Goal: Communication & Community: Answer question/provide support

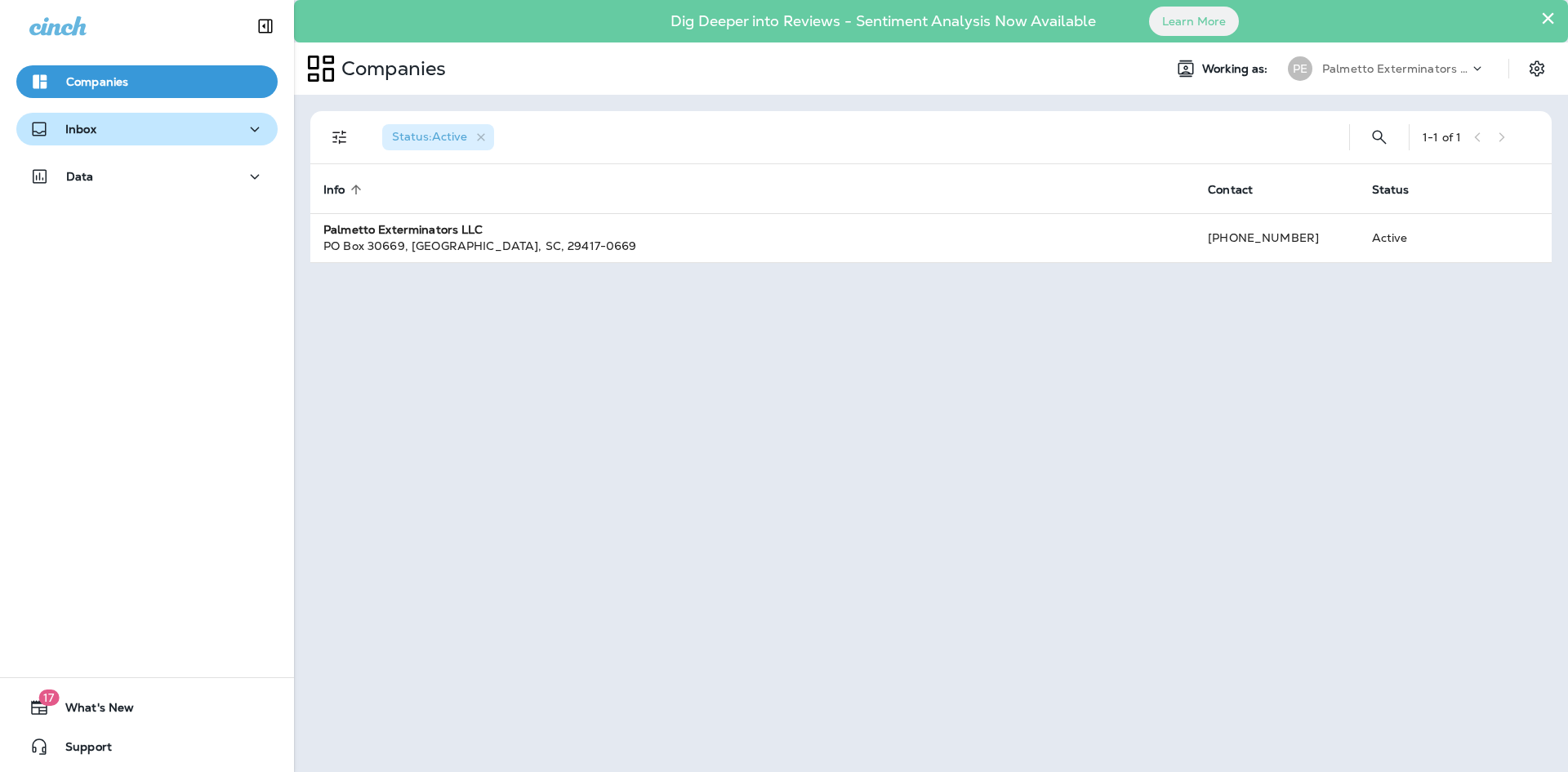
click at [236, 134] on div "Inbox" at bounding box center [147, 129] width 235 height 21
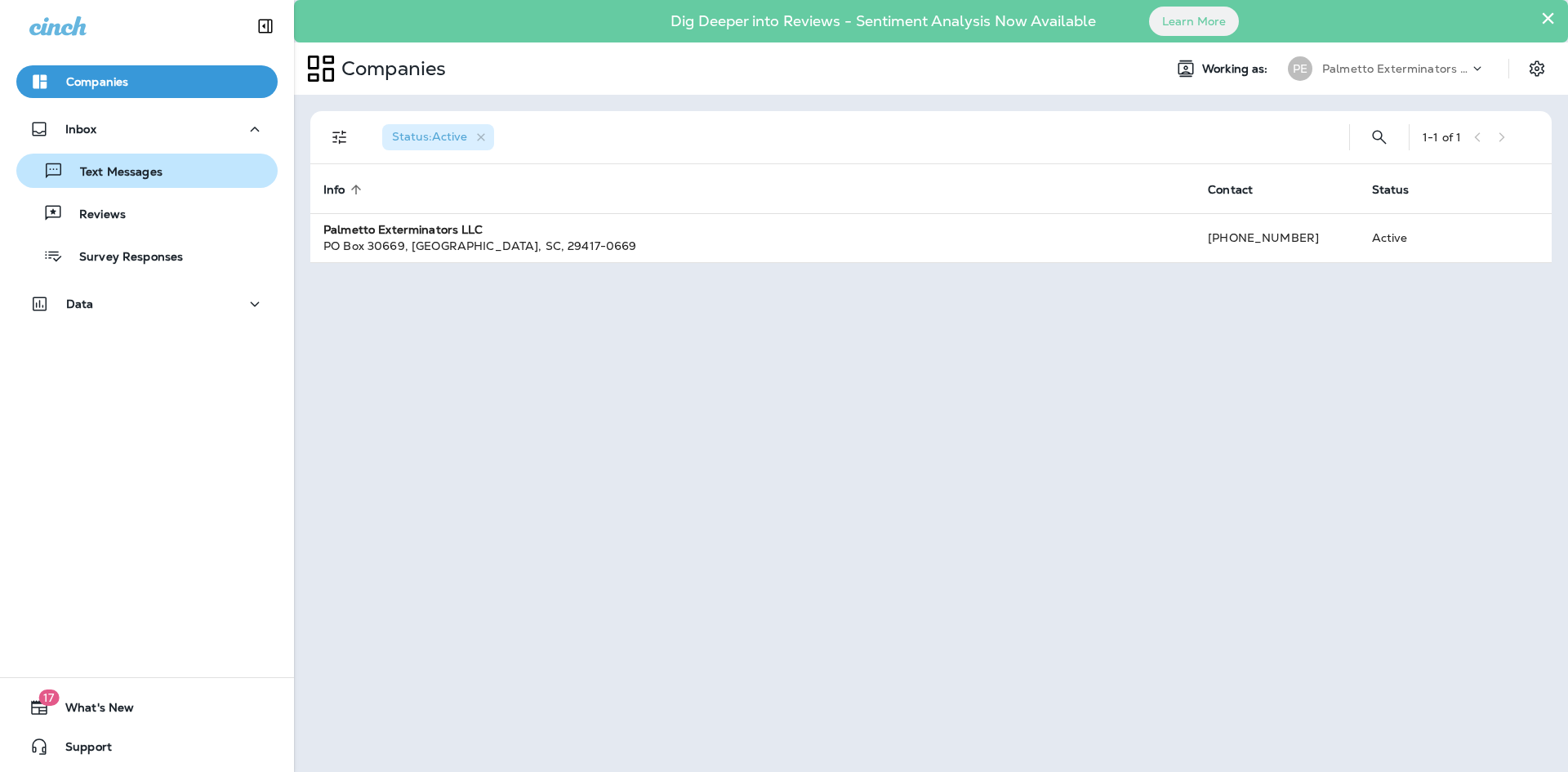
click at [181, 163] on div "Text Messages" at bounding box center [147, 170] width 248 height 24
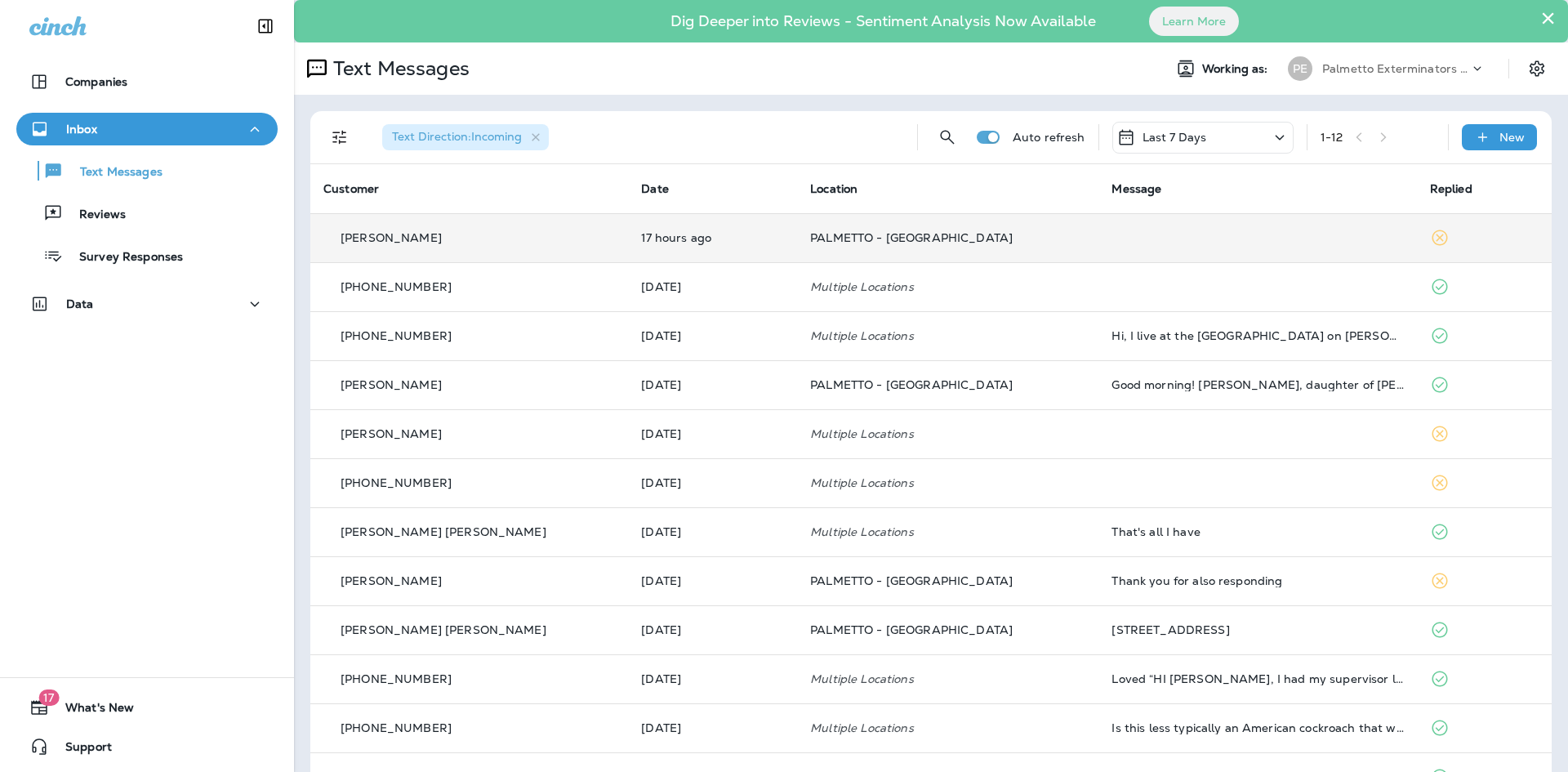
click at [442, 230] on div "[PERSON_NAME]" at bounding box center [469, 238] width 292 height 17
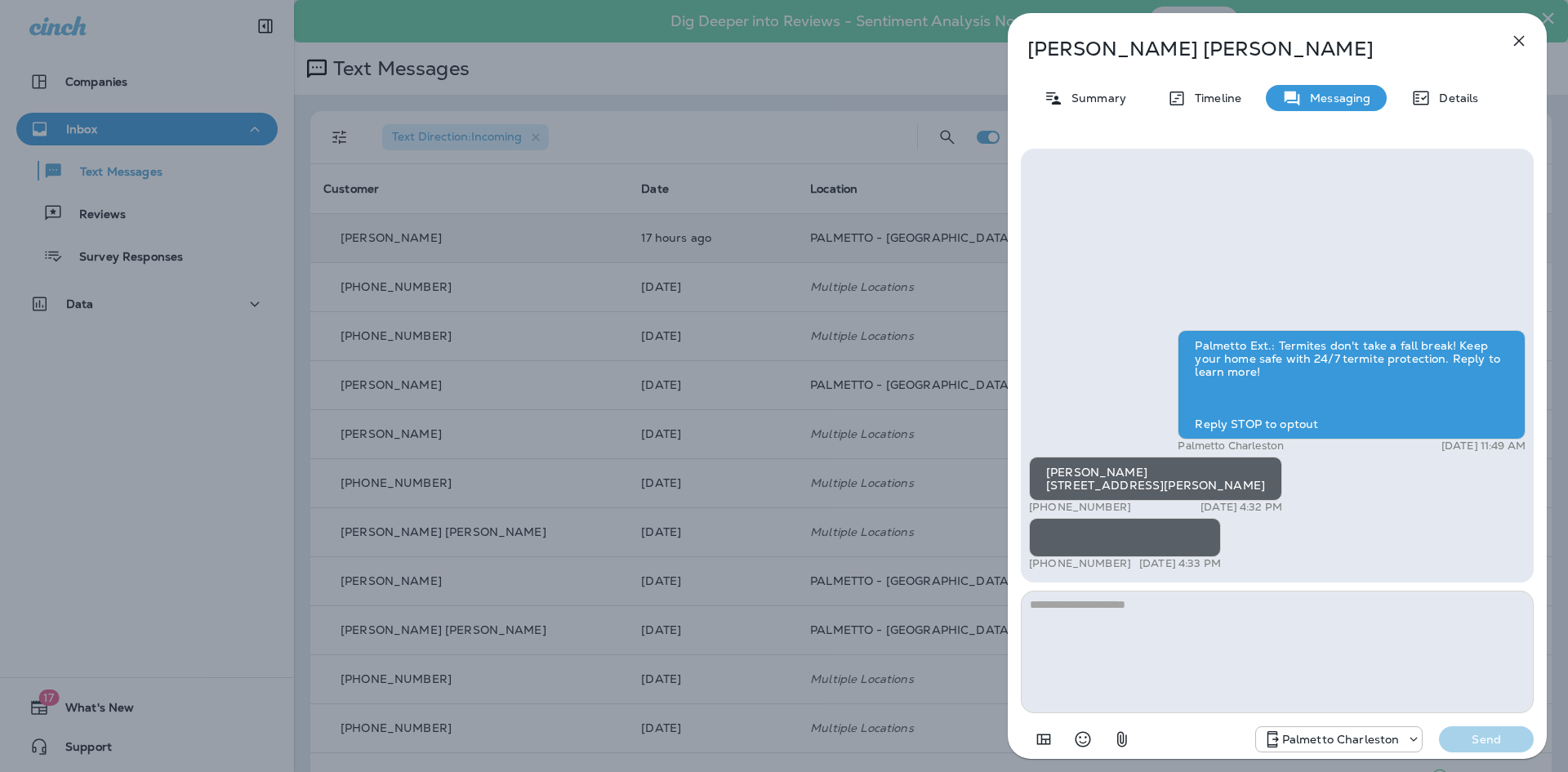
scroll to position [-240, 0]
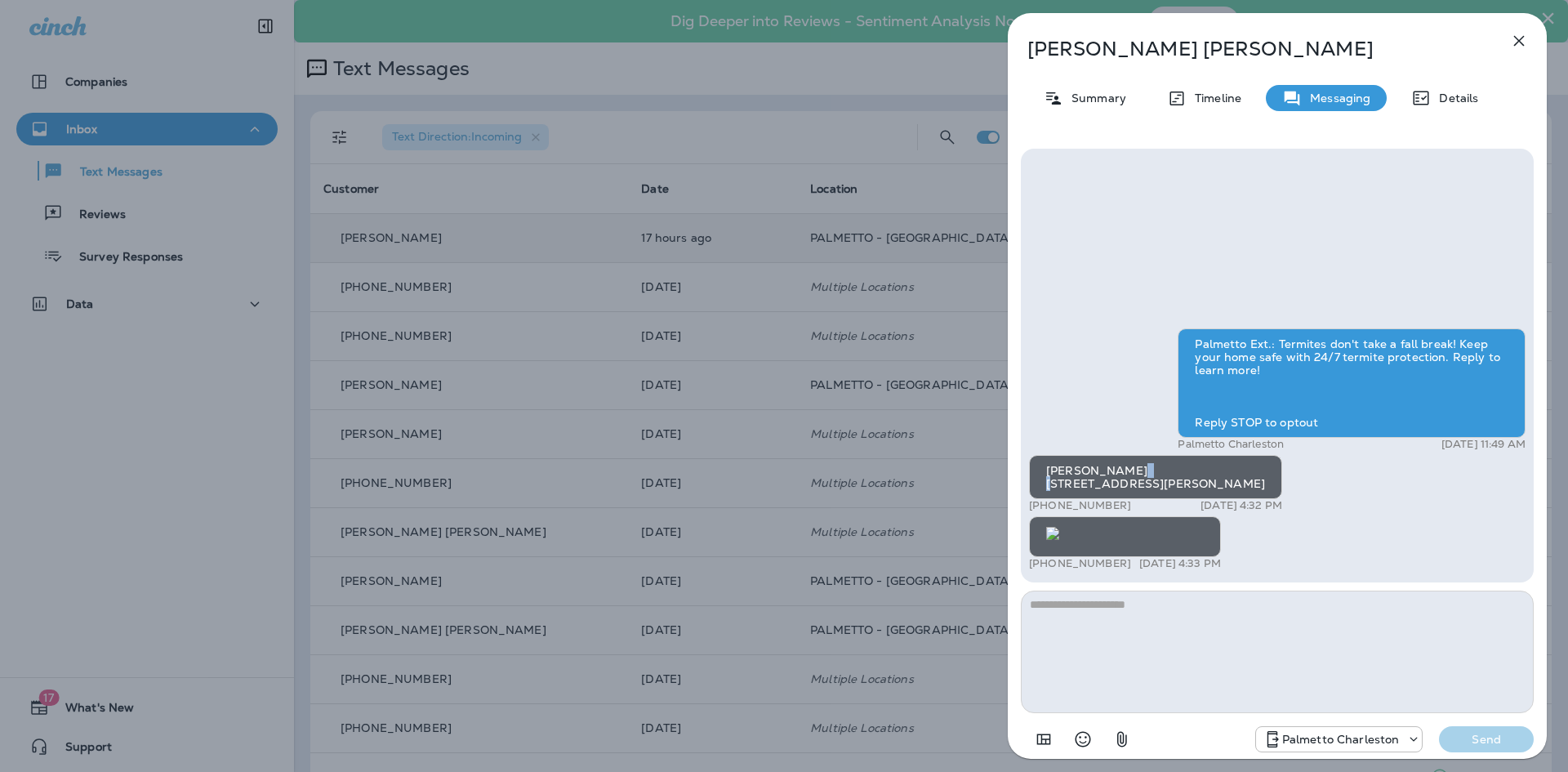
drag, startPoint x: 1128, startPoint y: 306, endPoint x: 1051, endPoint y: 308, distance: 77.0
click at [1051, 455] on div "[PERSON_NAME] [STREET_ADDRESS][PERSON_NAME]" at bounding box center [1155, 477] width 253 height 44
drag, startPoint x: 1123, startPoint y: 309, endPoint x: 1044, endPoint y: 314, distance: 79.2
click at [1044, 455] on div "[PERSON_NAME] [STREET_ADDRESS][PERSON_NAME]" at bounding box center [1155, 477] width 253 height 44
drag, startPoint x: 1052, startPoint y: 311, endPoint x: 1073, endPoint y: 320, distance: 22.8
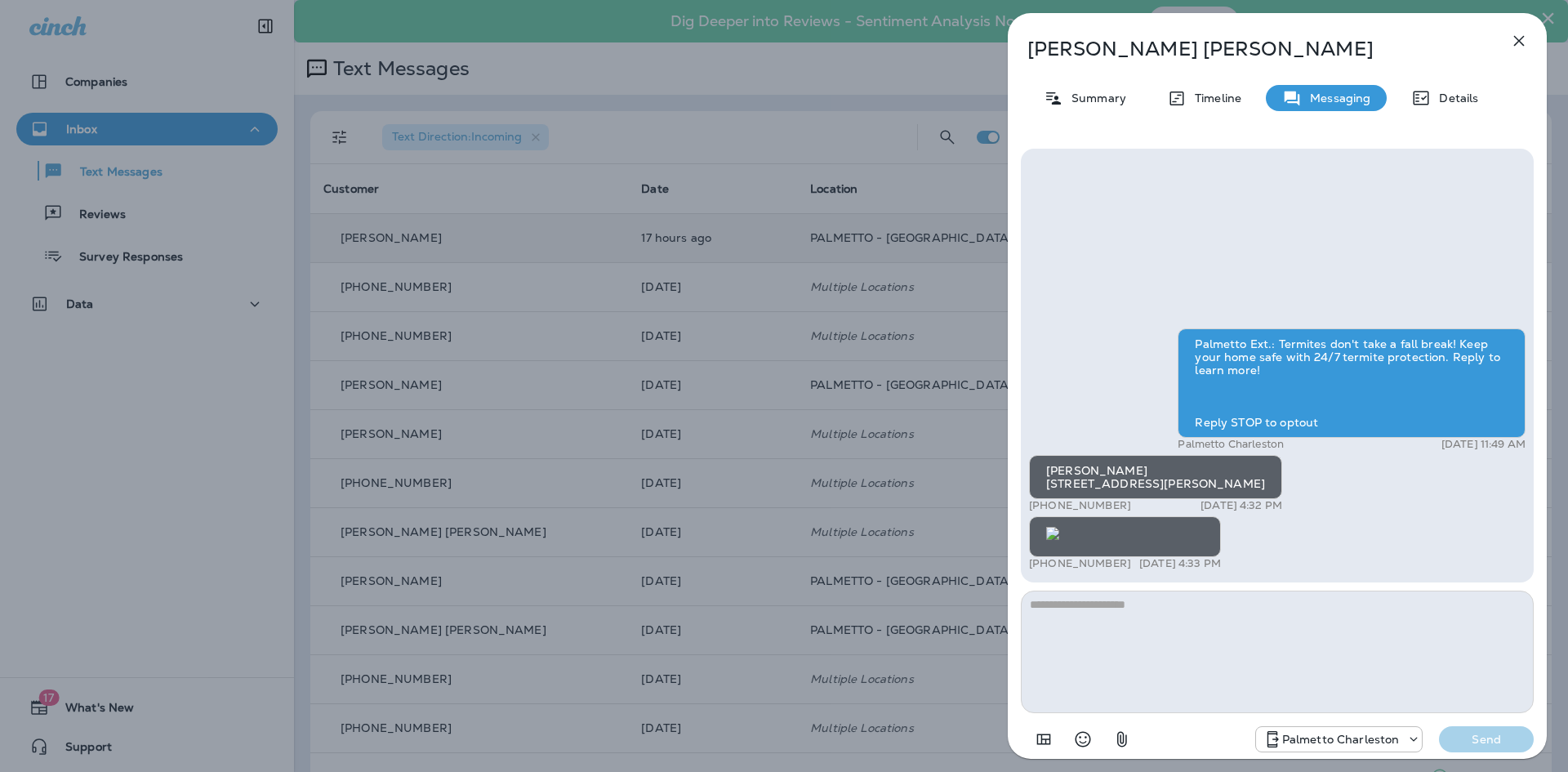
click at [1073, 455] on div "[PERSON_NAME] [STREET_ADDRESS][PERSON_NAME]" at bounding box center [1155, 477] width 253 height 44
drag, startPoint x: 1122, startPoint y: 307, endPoint x: 1033, endPoint y: 310, distance: 89.1
click at [1033, 455] on div "[PERSON_NAME] [STREET_ADDRESS][PERSON_NAME]" at bounding box center [1155, 477] width 253 height 44
copy div "[STREET_ADDRESS]"
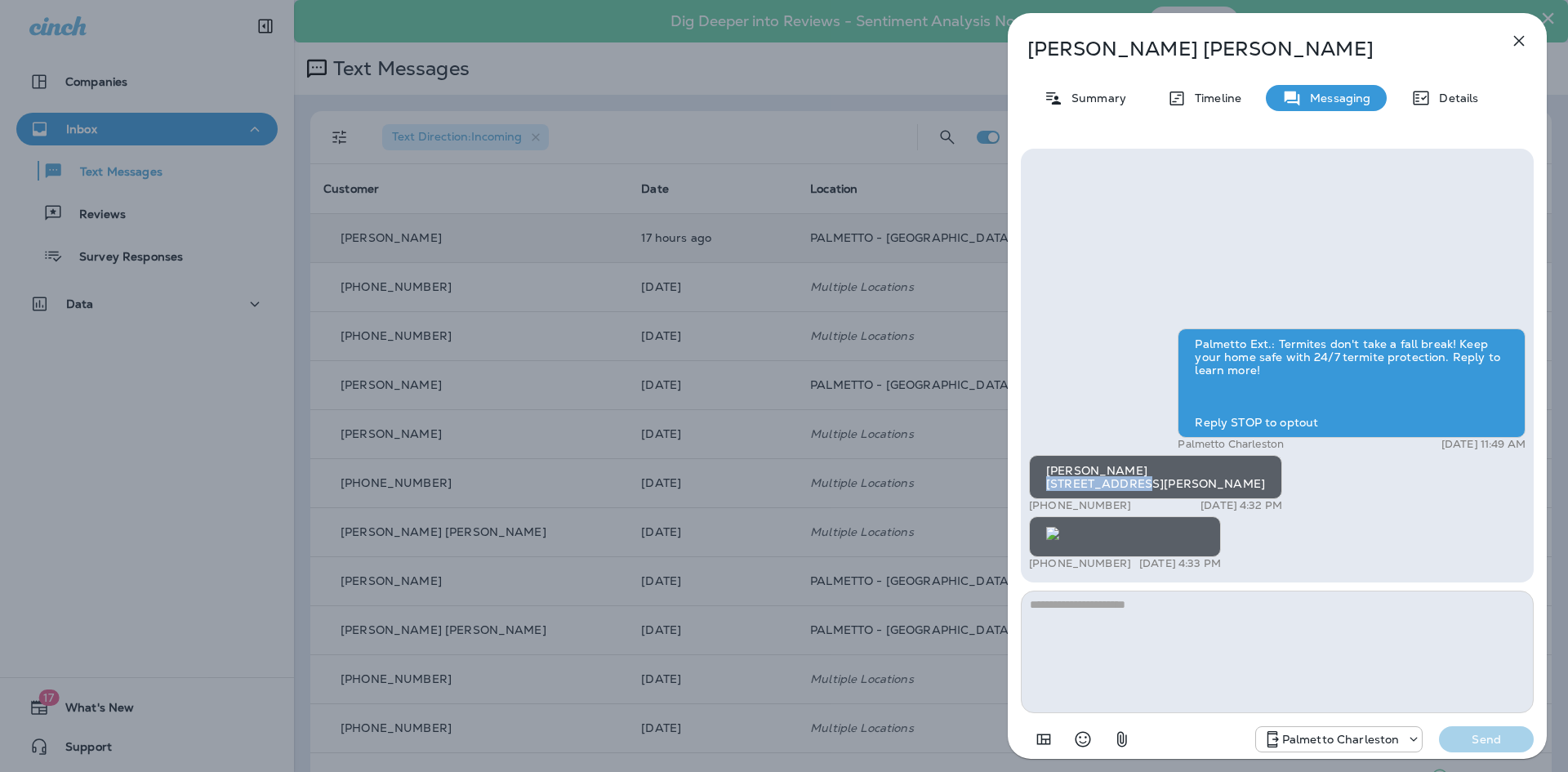
click at [1517, 33] on icon "button" at bounding box center [1519, 41] width 20 height 20
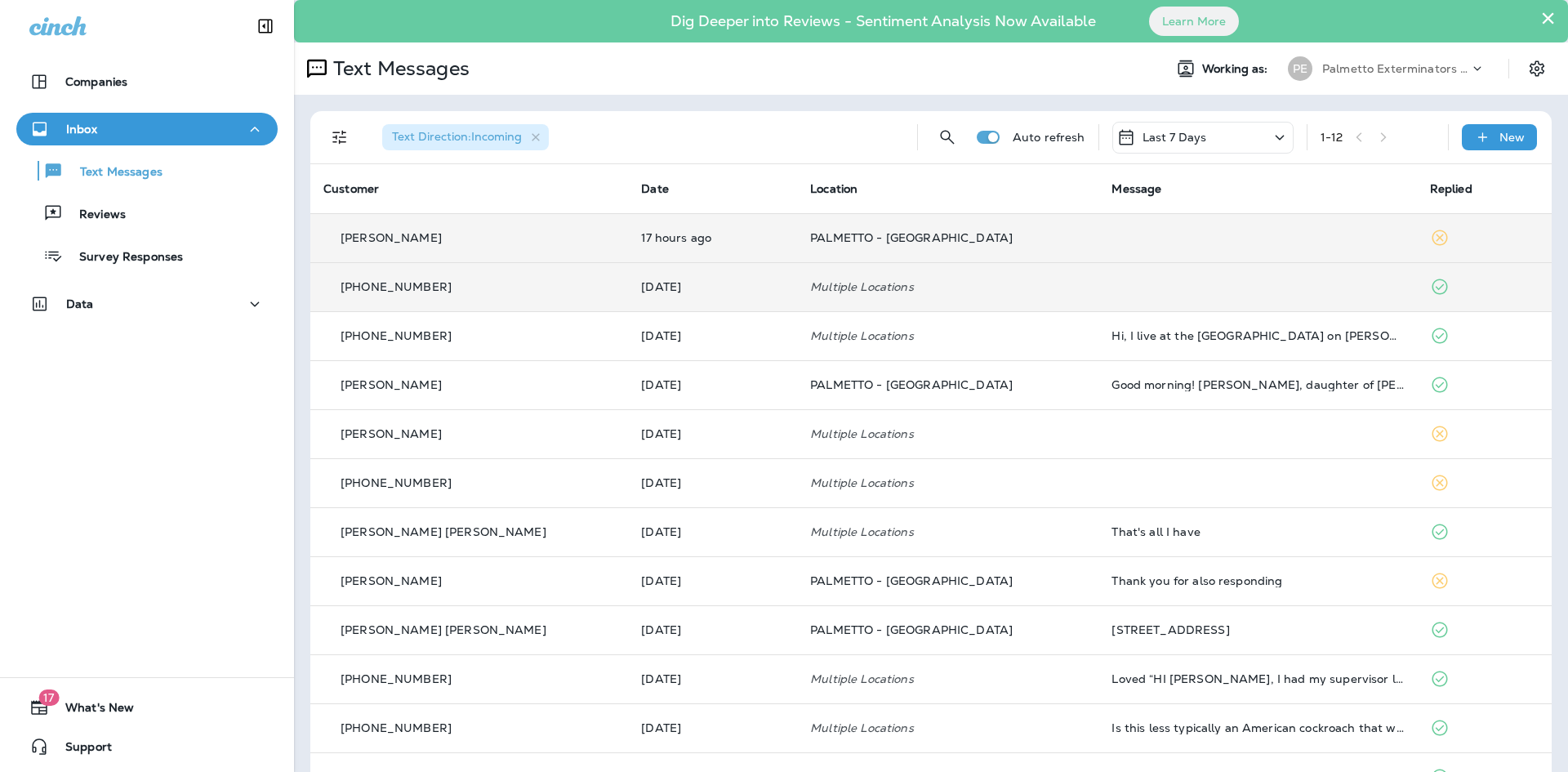
click at [1128, 287] on td at bounding box center [1258, 287] width 318 height 49
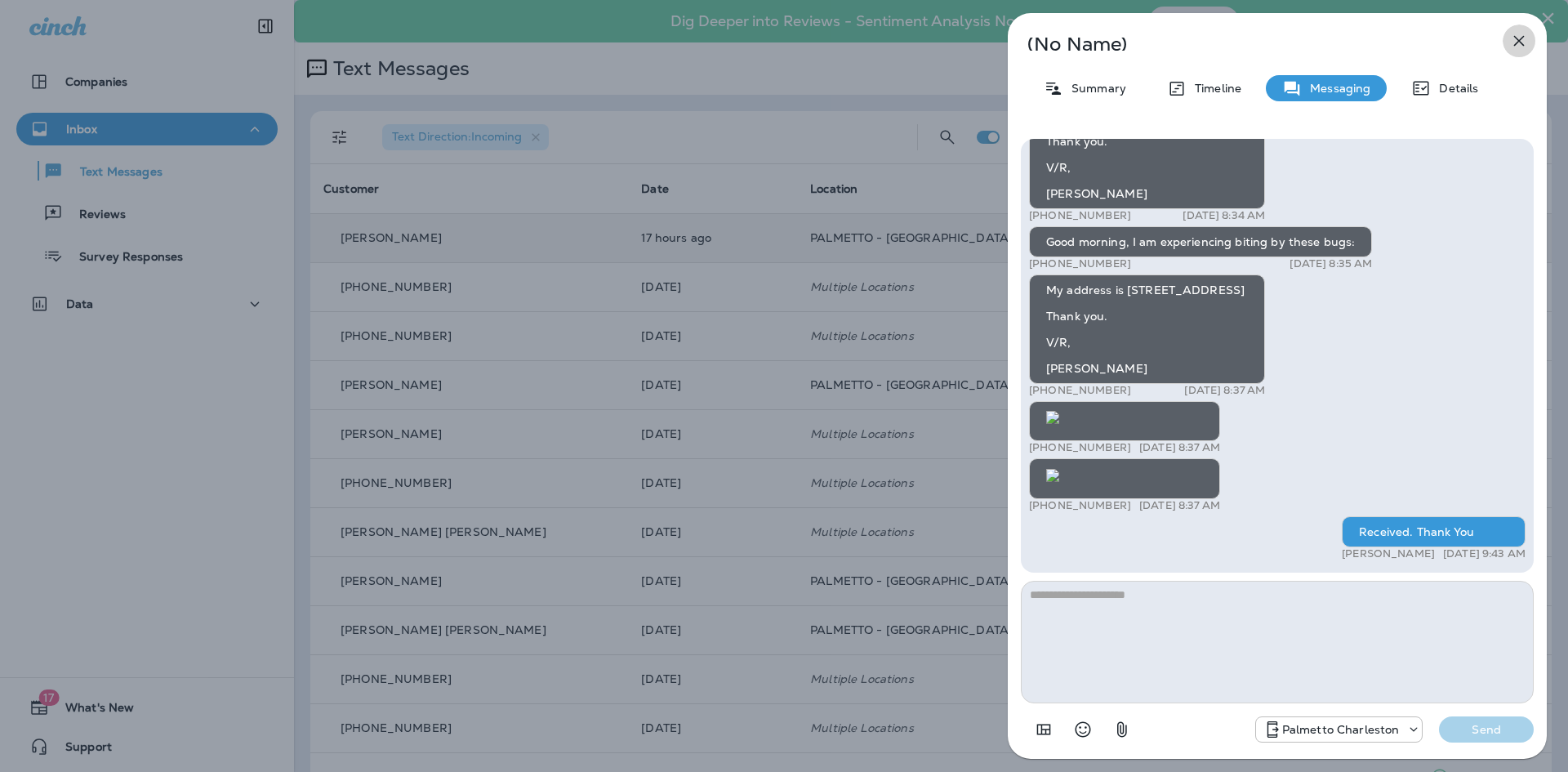
click at [1517, 47] on icon "button" at bounding box center [1519, 41] width 20 height 20
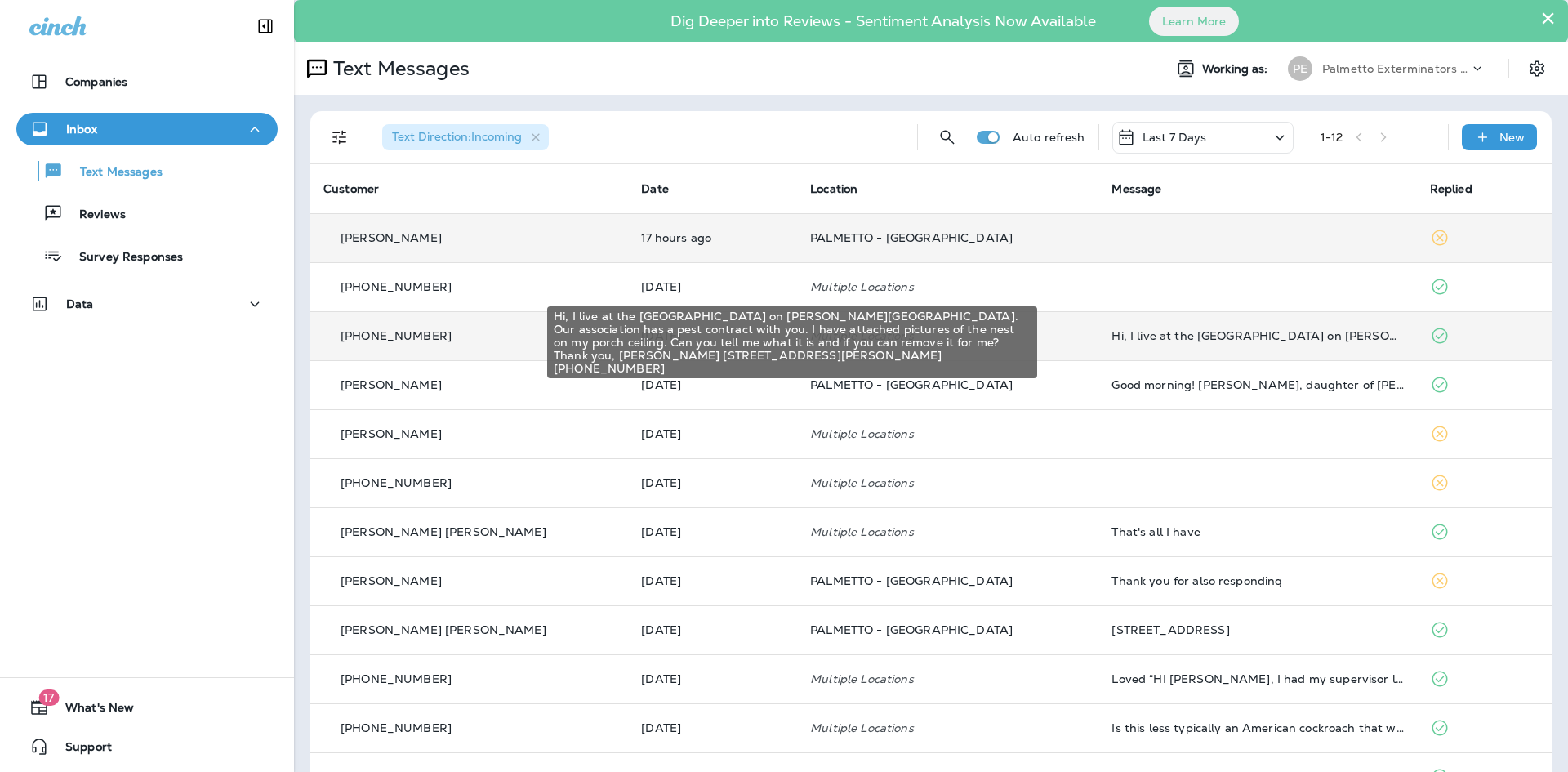
click at [1181, 334] on div "Hi, I live at the [GEOGRAPHIC_DATA] on [PERSON_NAME][GEOGRAPHIC_DATA]. Our asso…" at bounding box center [1258, 335] width 292 height 13
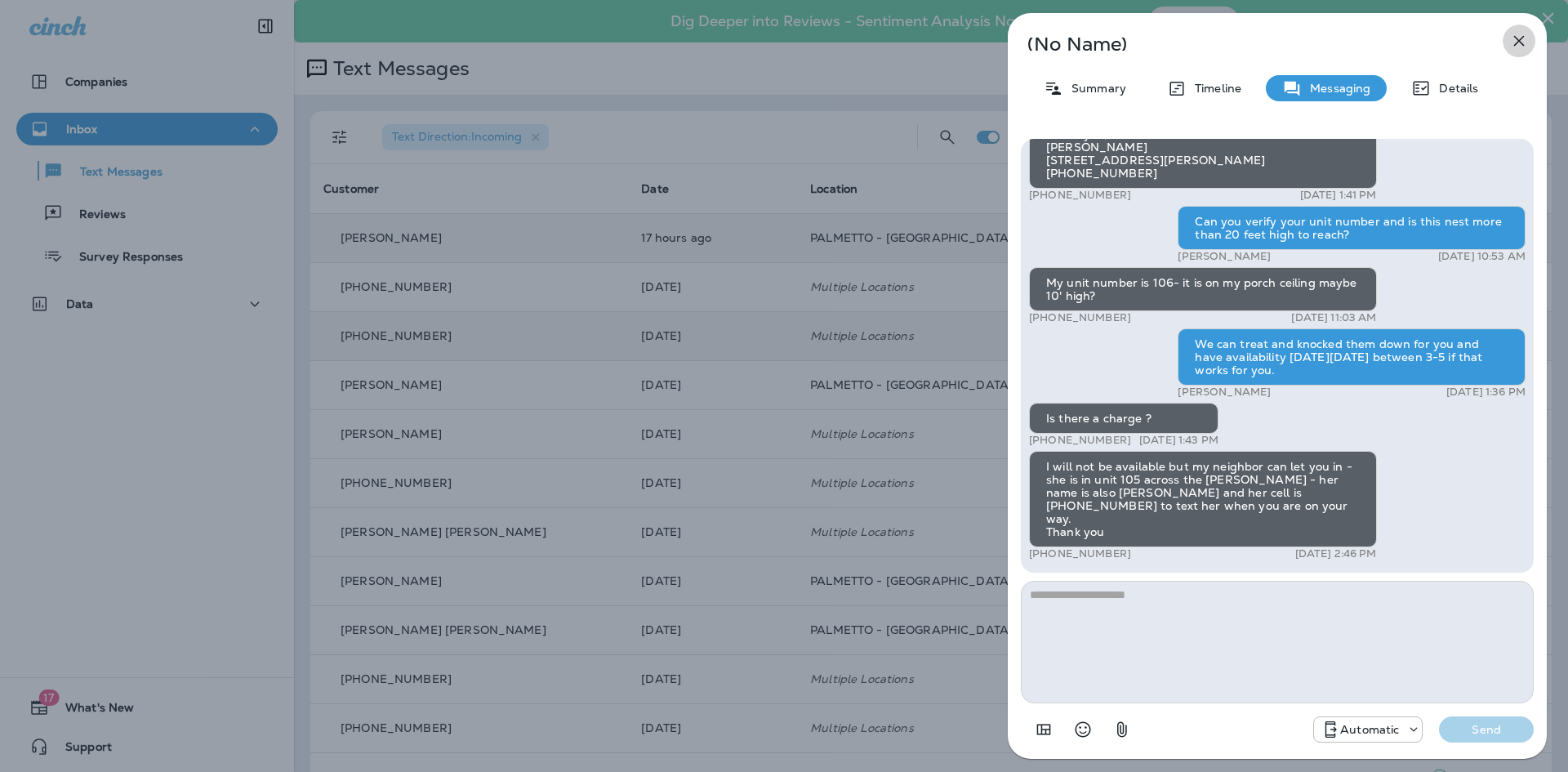
click at [1518, 44] on icon "button" at bounding box center [1519, 41] width 20 height 20
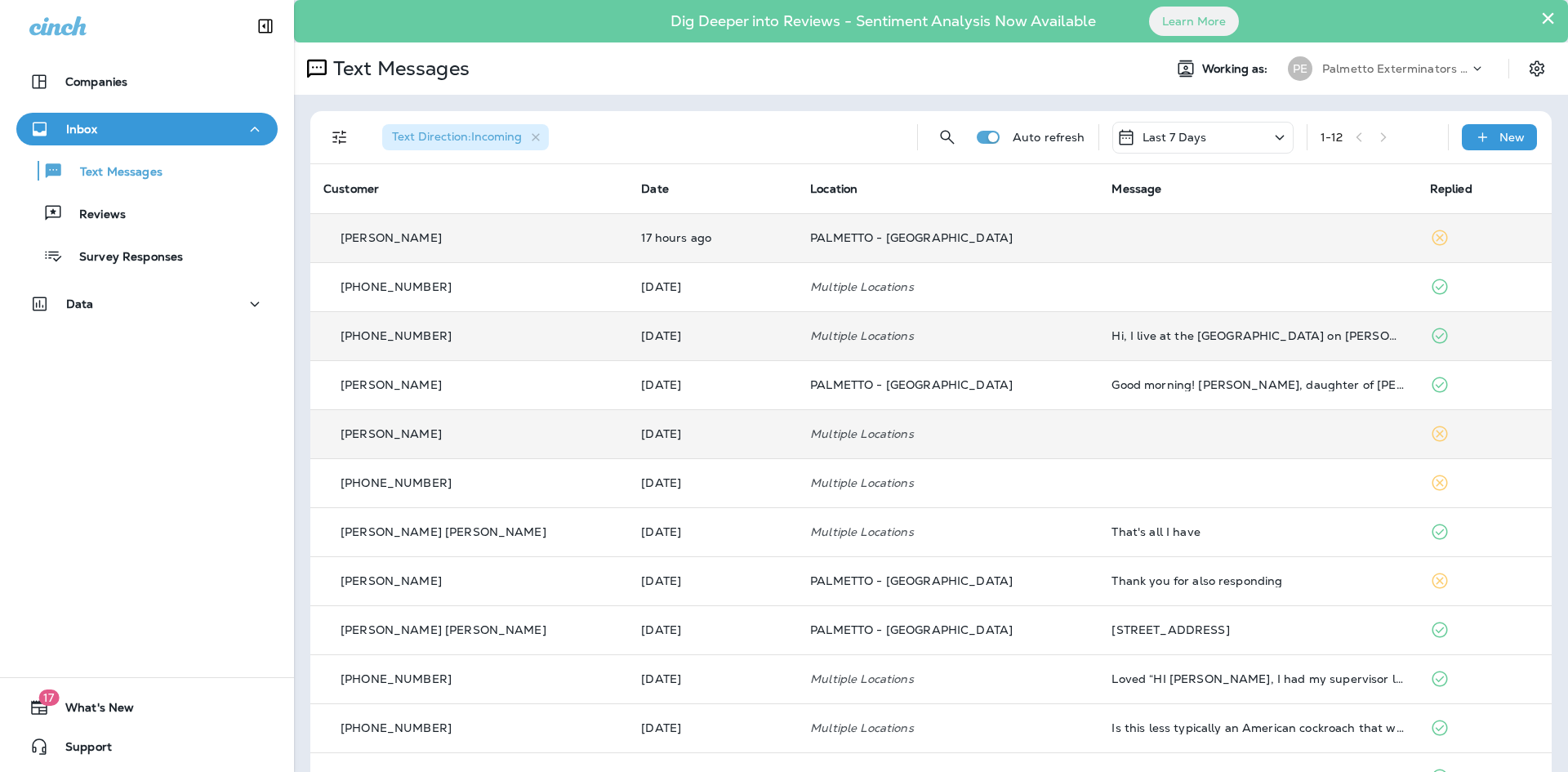
click at [1127, 431] on td at bounding box center [1258, 433] width 318 height 49
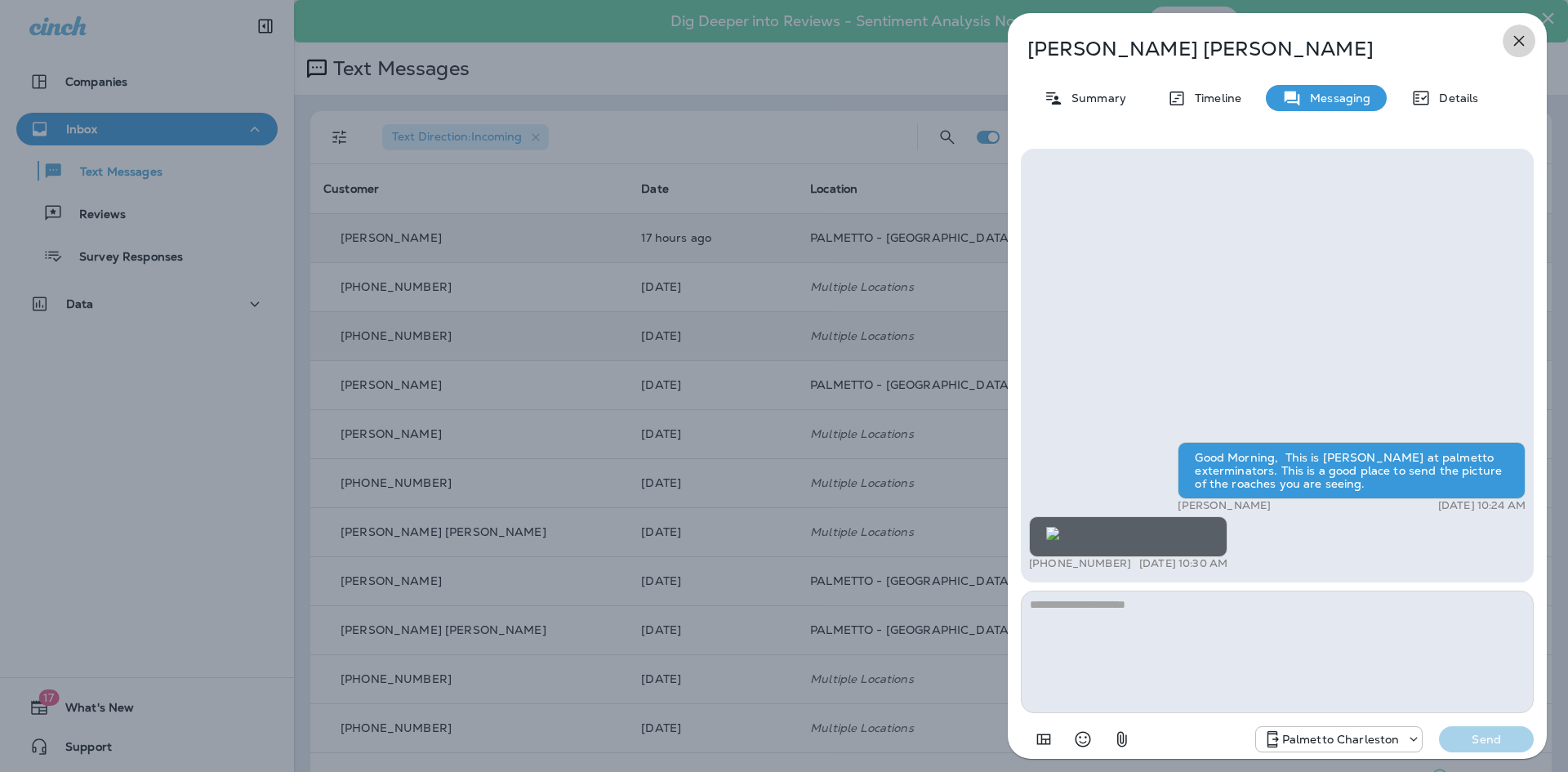
click at [1515, 39] on icon "button" at bounding box center [1519, 41] width 20 height 20
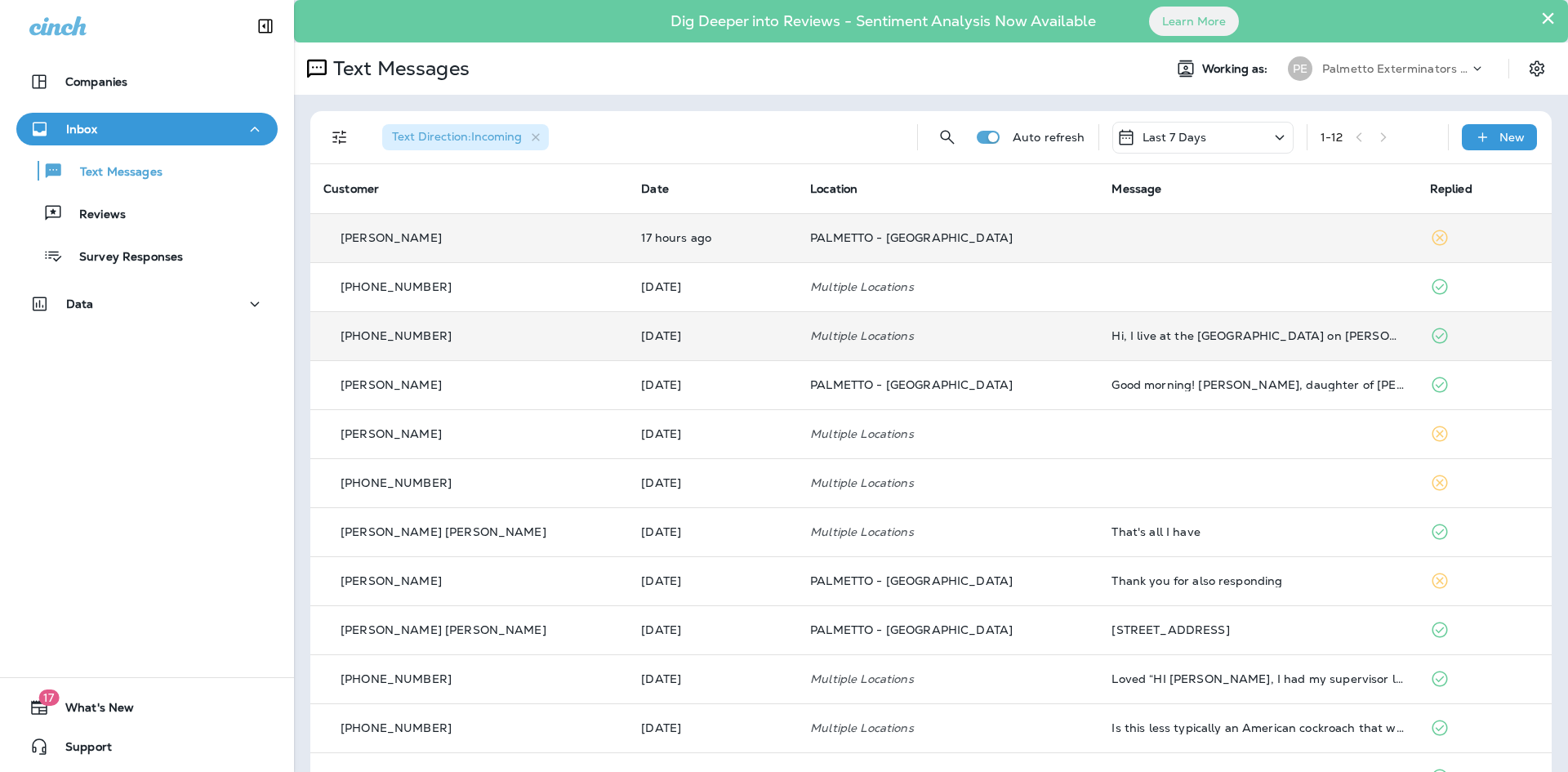
click at [1133, 493] on td at bounding box center [1258, 482] width 318 height 49
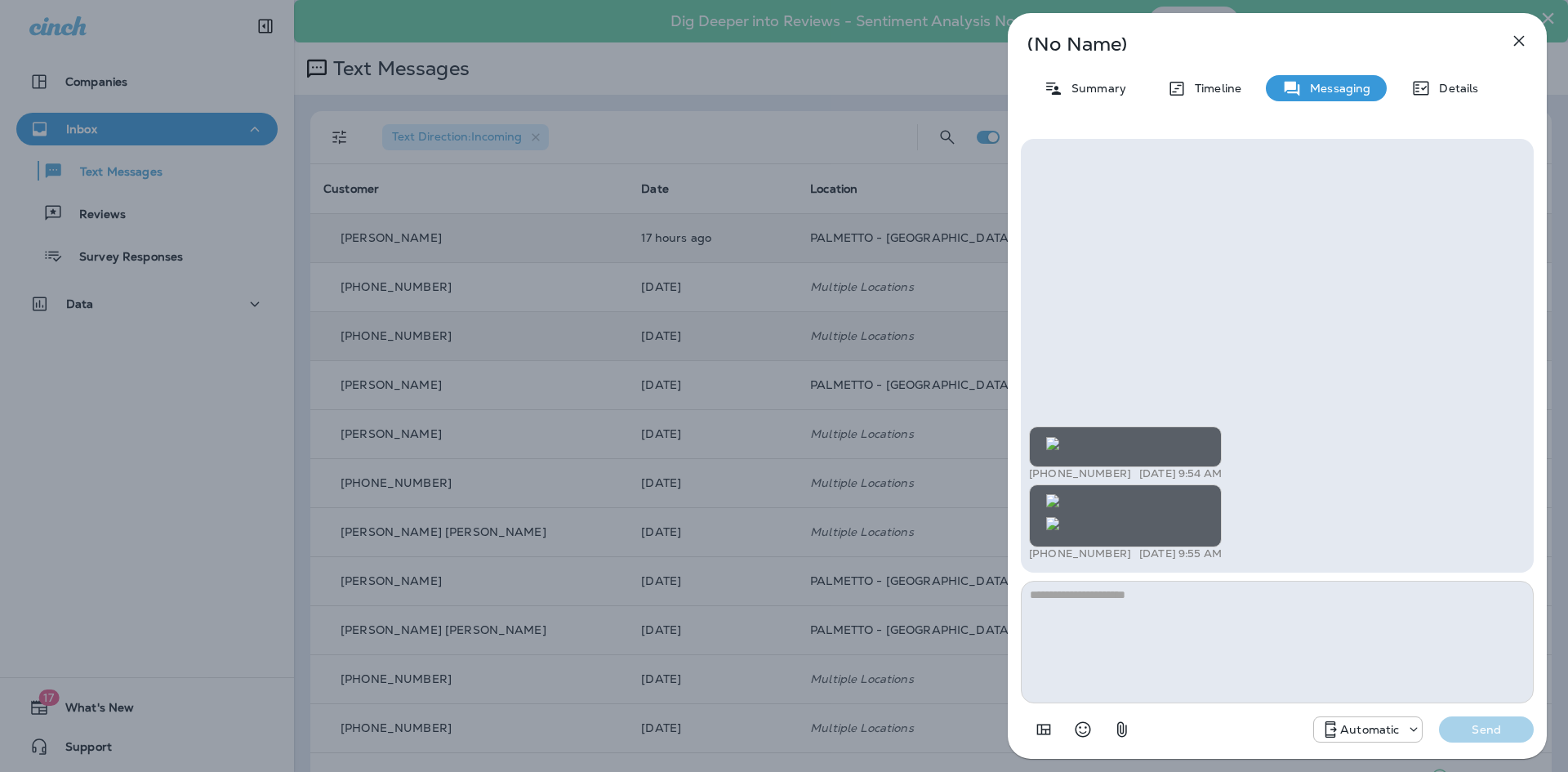
click at [1524, 42] on icon "button" at bounding box center [1519, 41] width 20 height 20
